Goal: Transaction & Acquisition: Purchase product/service

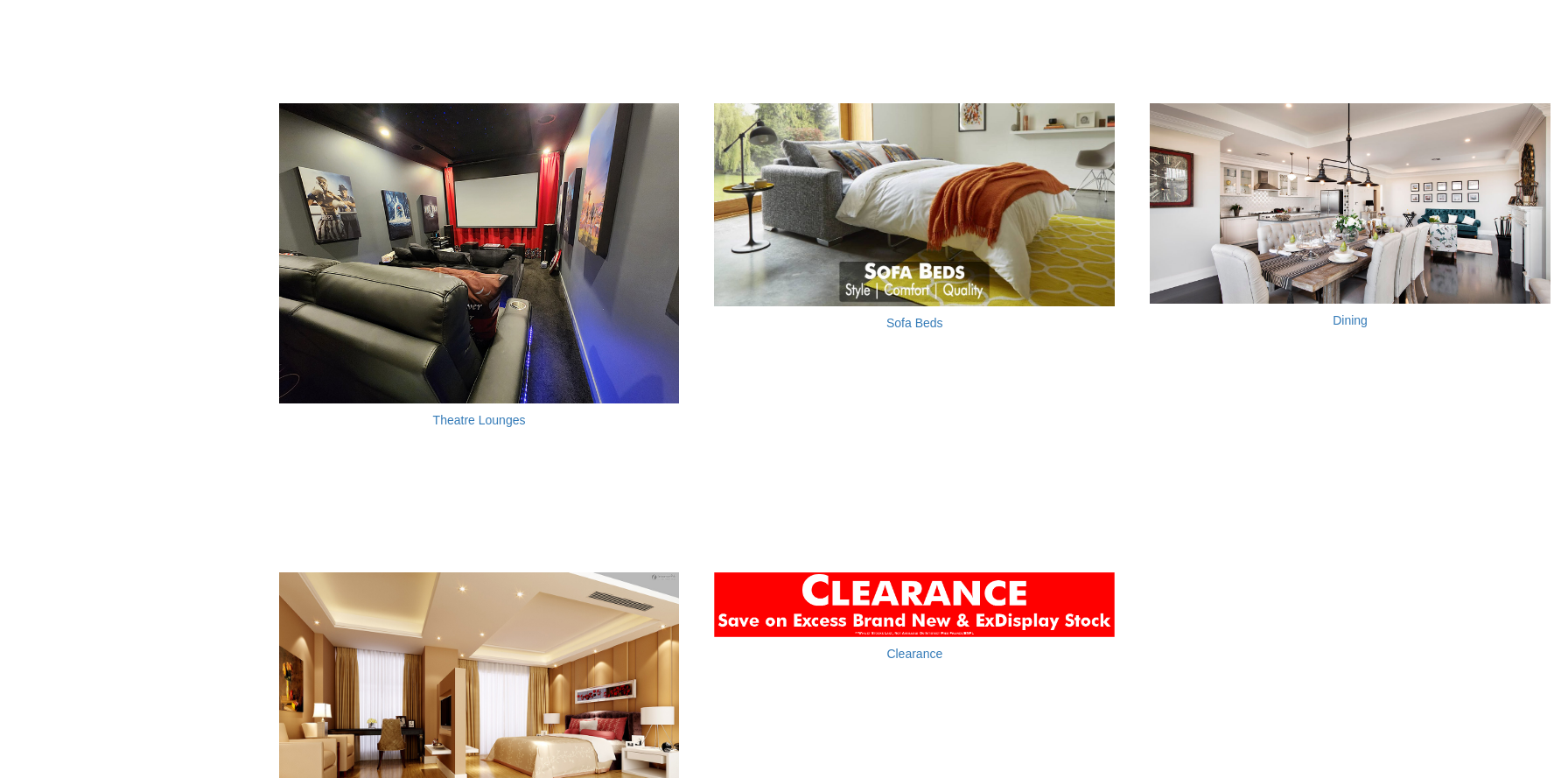
scroll to position [1618, 0]
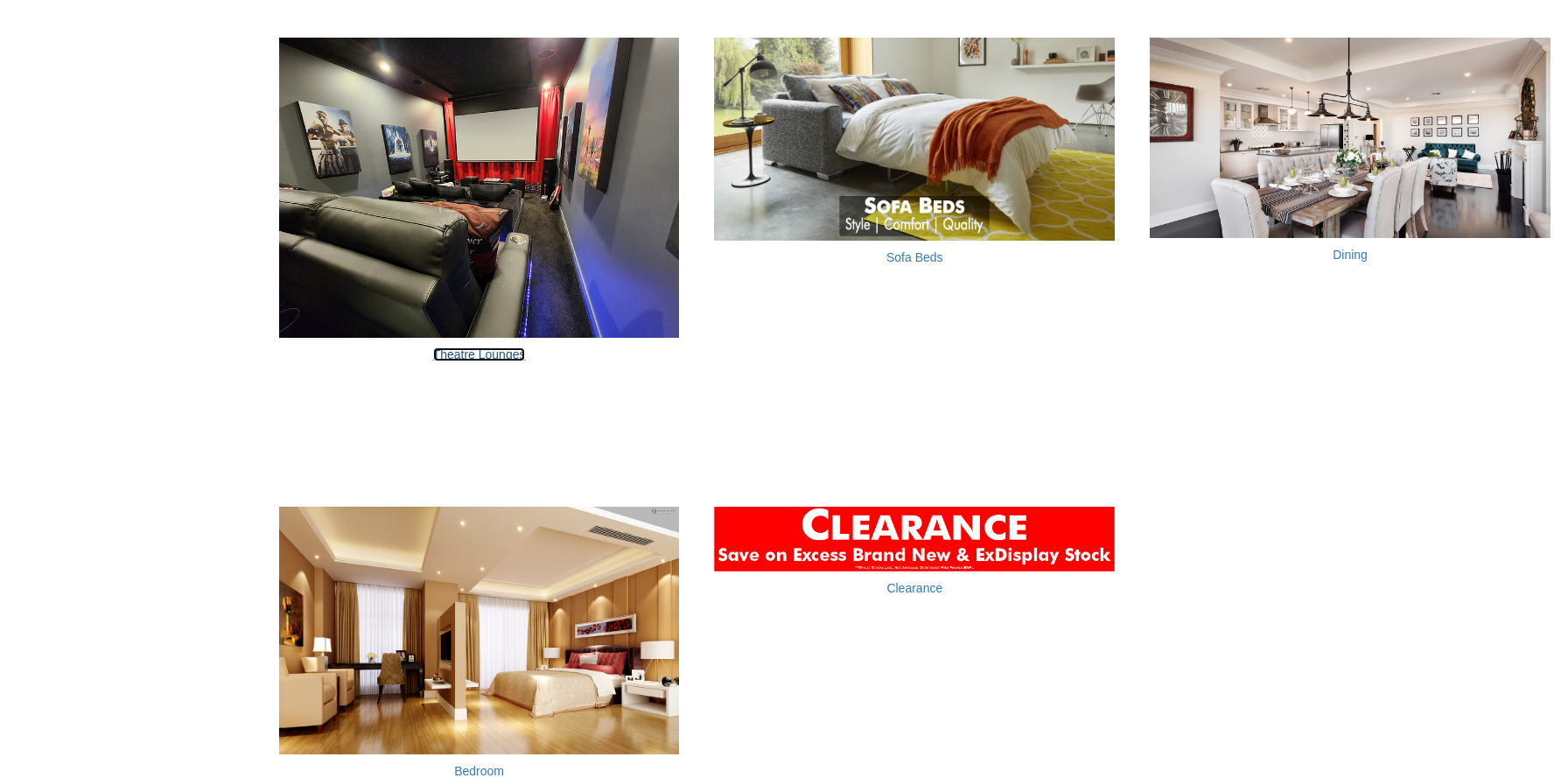
click at [502, 347] on link "Theatre Lounges" at bounding box center [480, 354] width 93 height 14
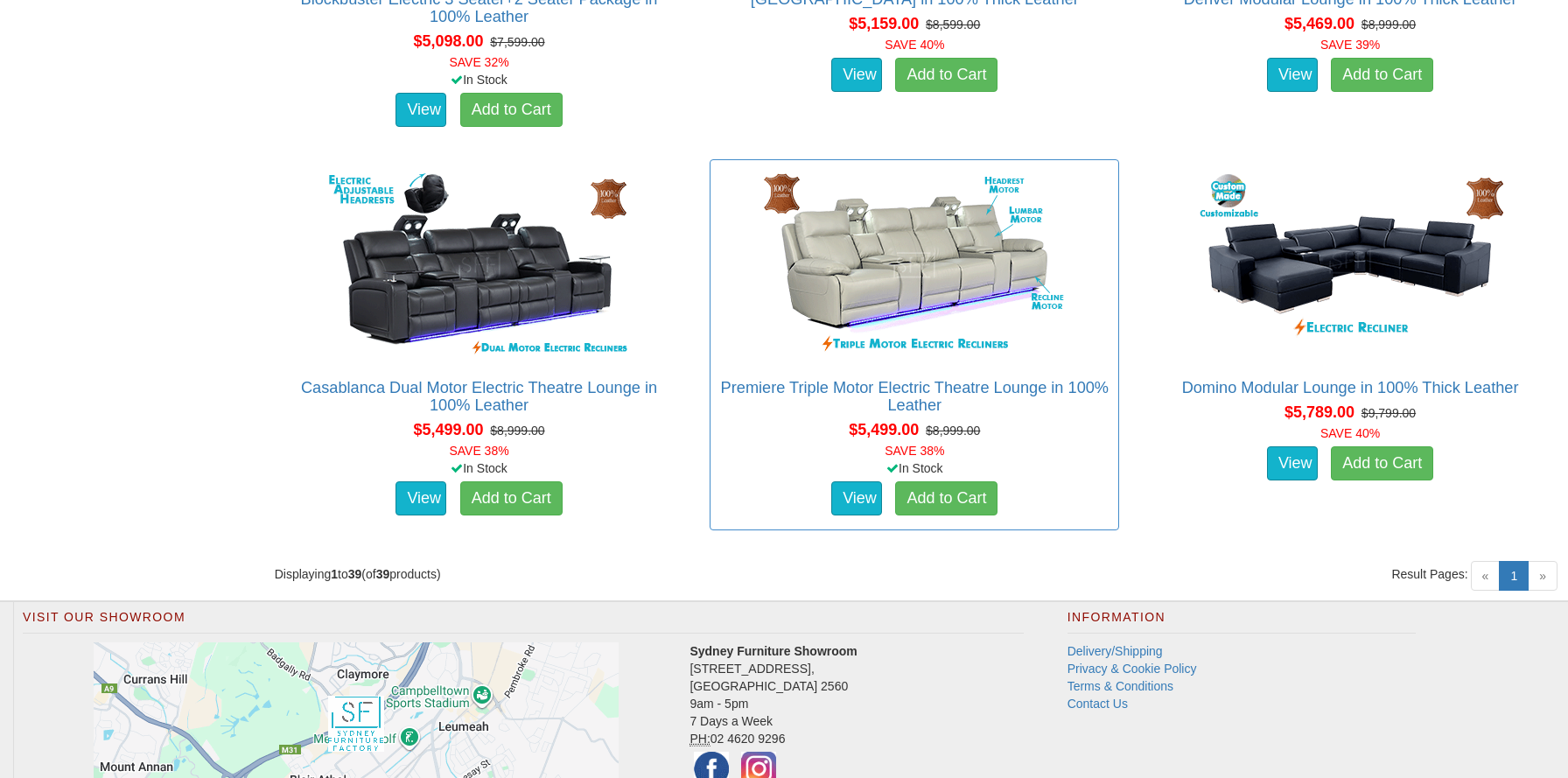
scroll to position [5715, 0]
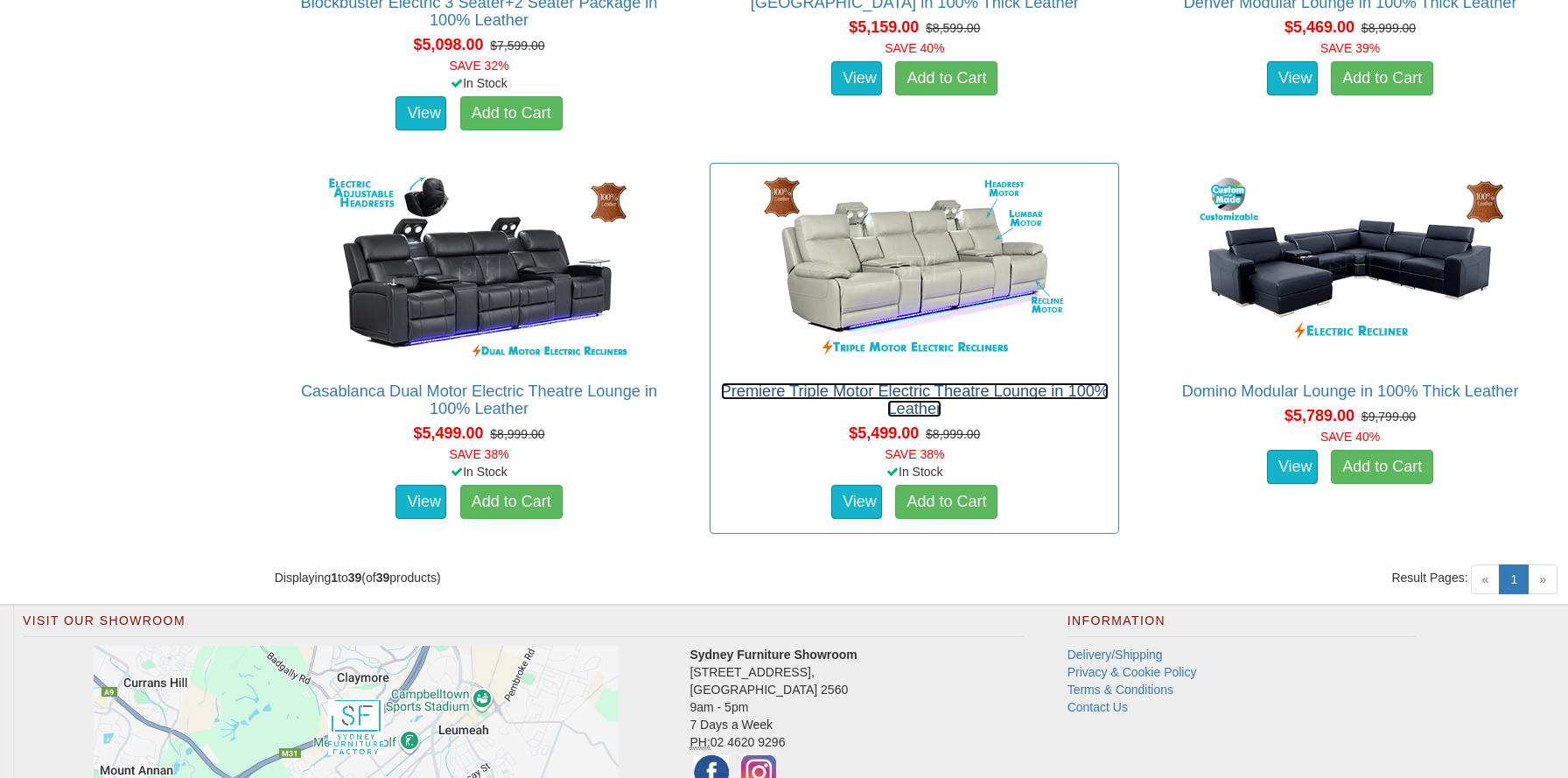
click at [1036, 393] on link "Premiere Triple Motor Electric Theatre Lounge in 100% Leather" at bounding box center [914, 400] width 388 height 35
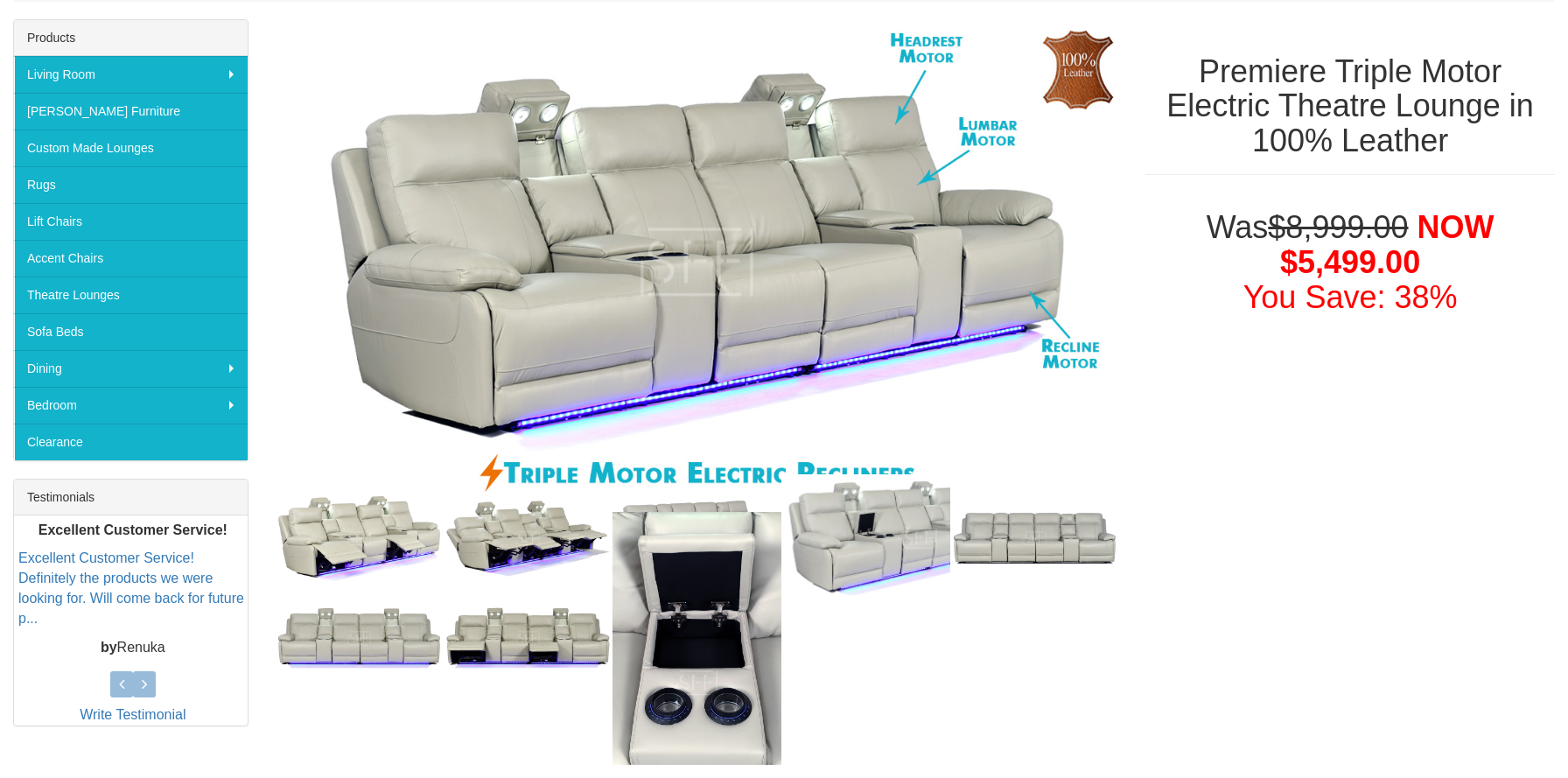
scroll to position [263, 0]
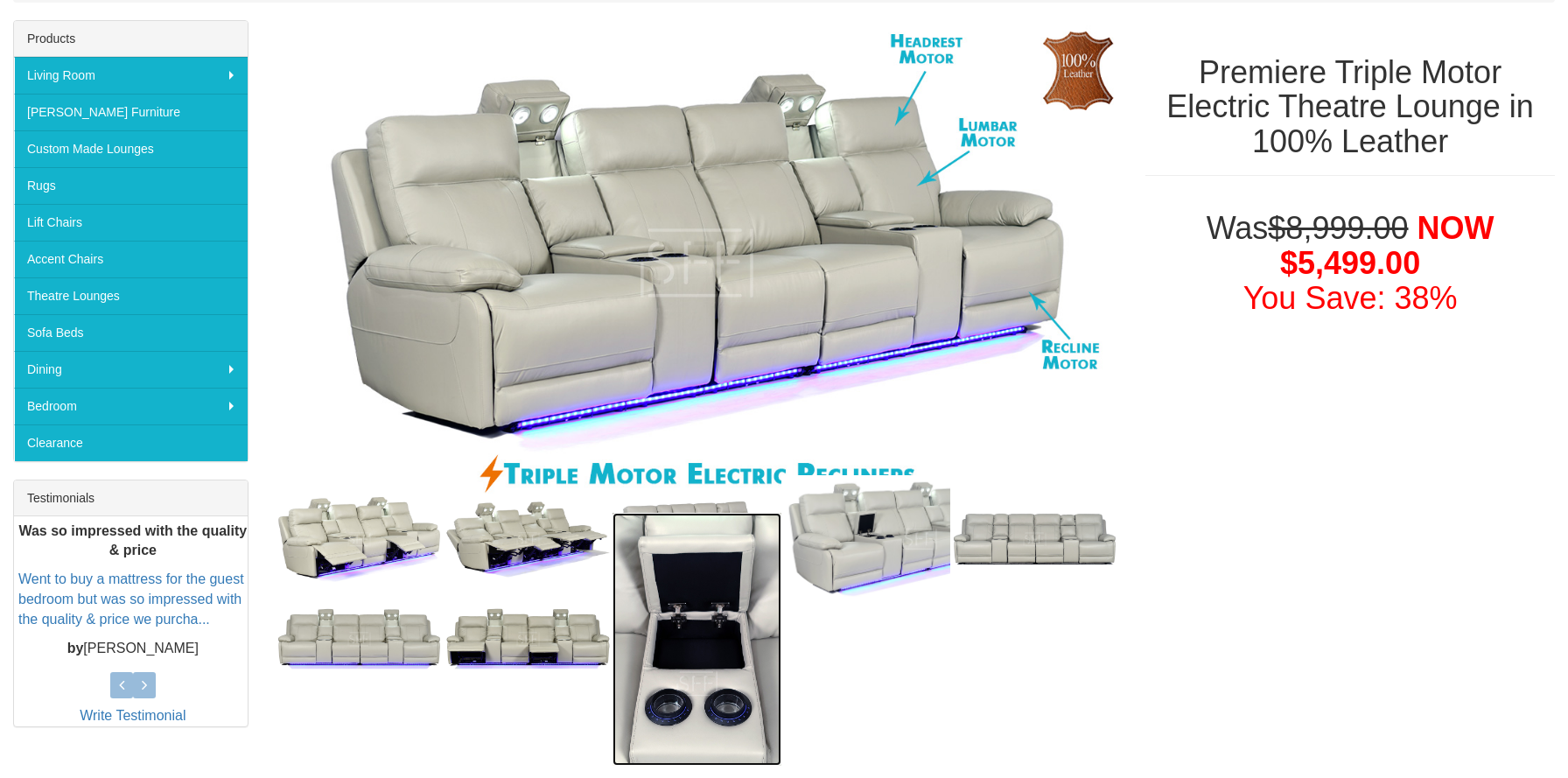
click at [709, 716] on img at bounding box center [697, 640] width 169 height 253
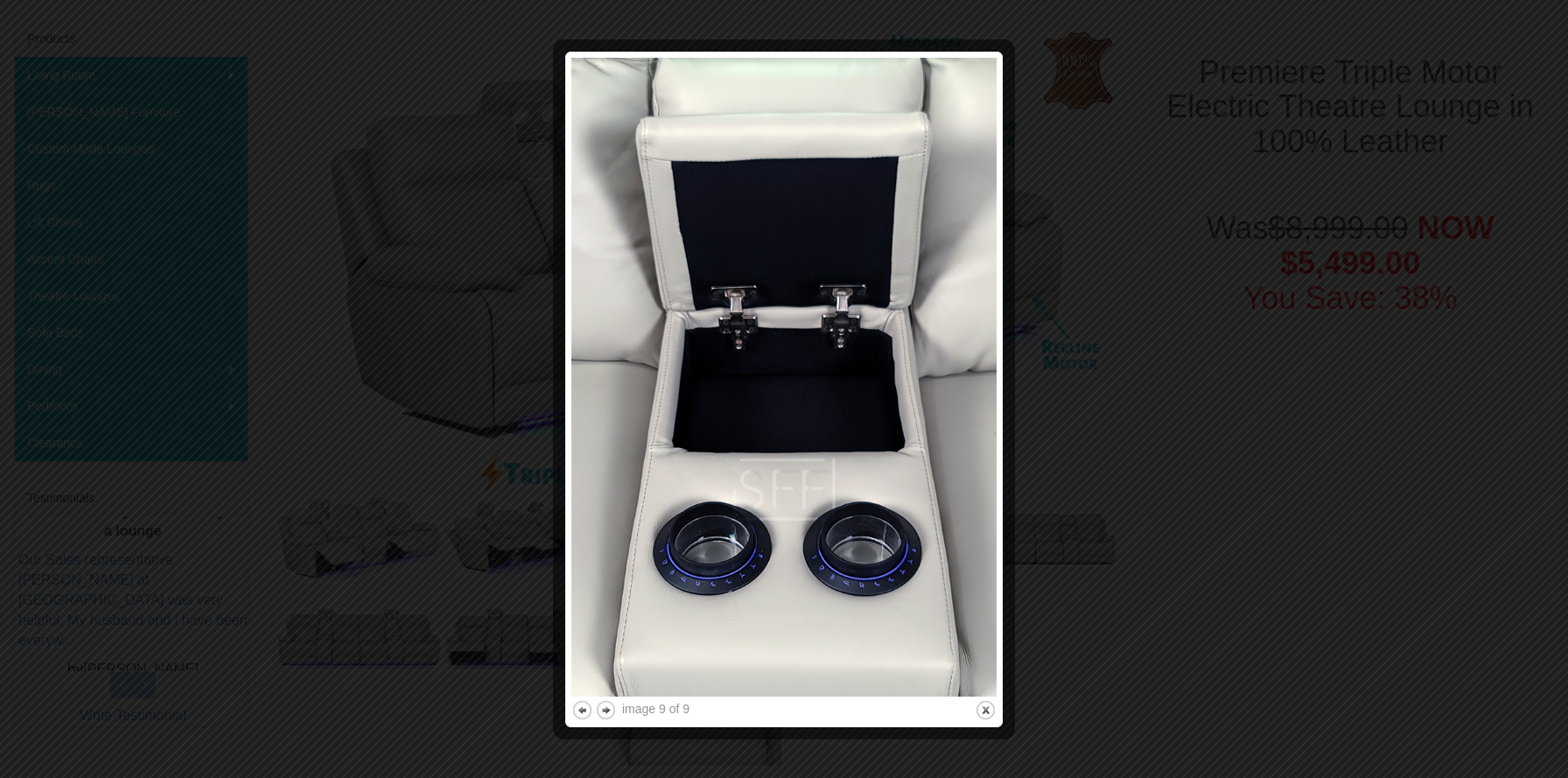
click at [1201, 392] on div at bounding box center [784, 389] width 1568 height 778
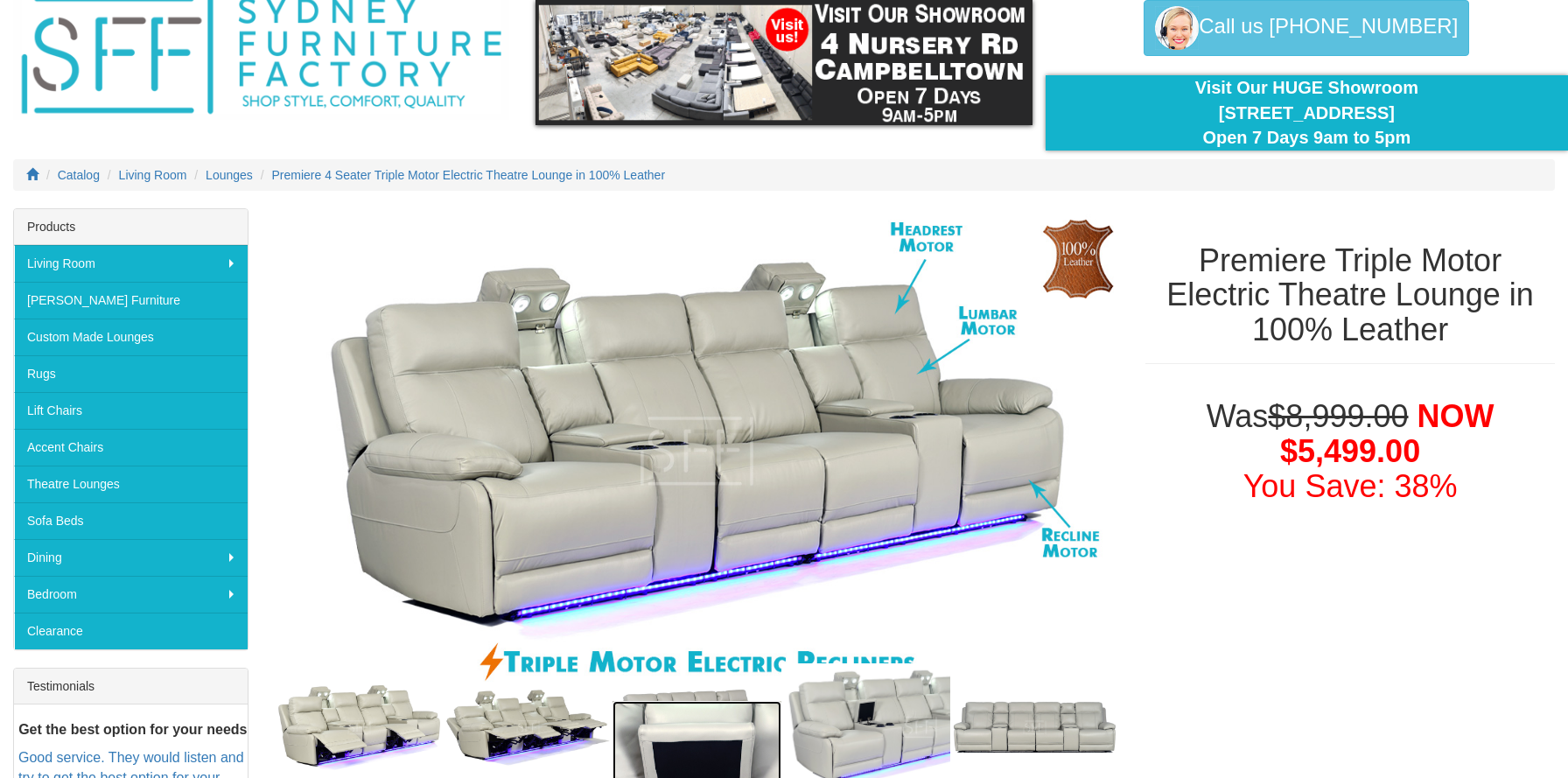
scroll to position [0, 0]
